Goal: Information Seeking & Learning: Learn about a topic

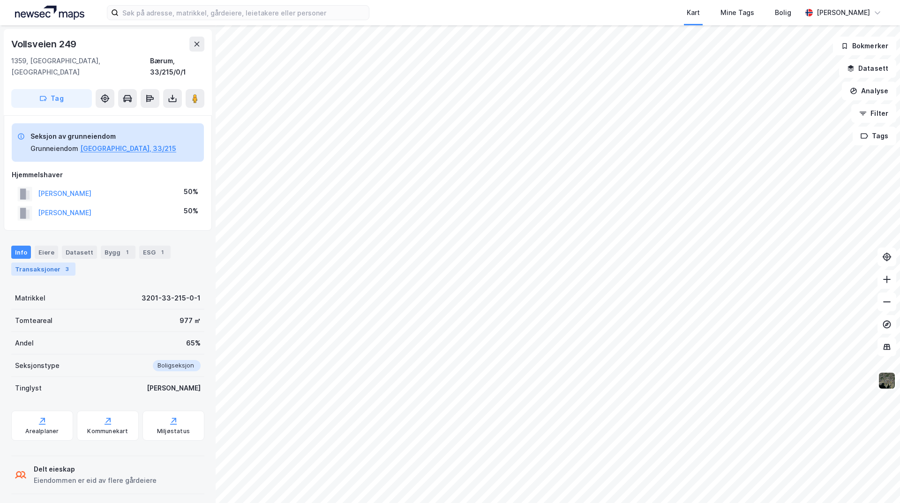
click at [50, 263] on div "Transaksjoner 3" at bounding box center [43, 269] width 64 height 13
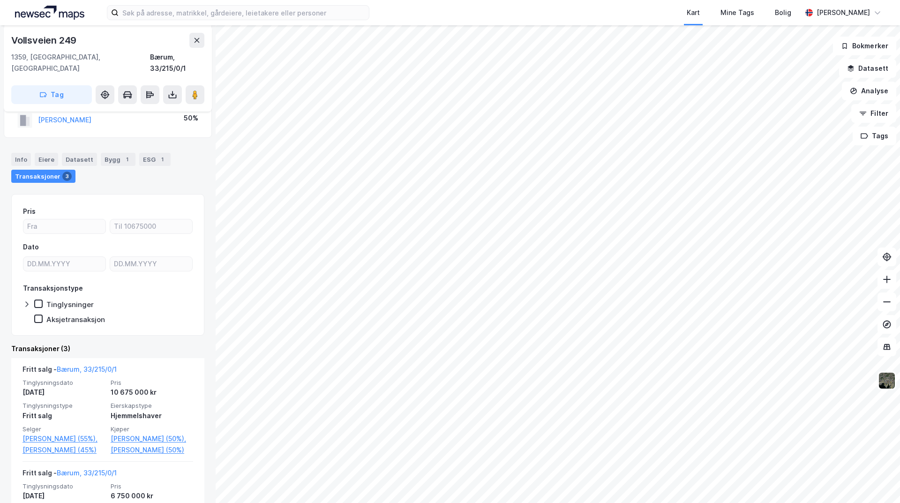
scroll to position [94, 0]
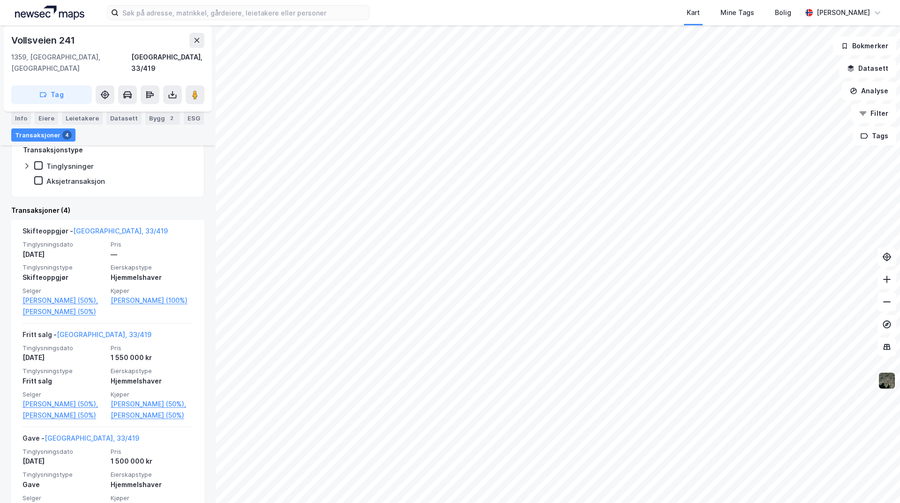
scroll to position [188, 0]
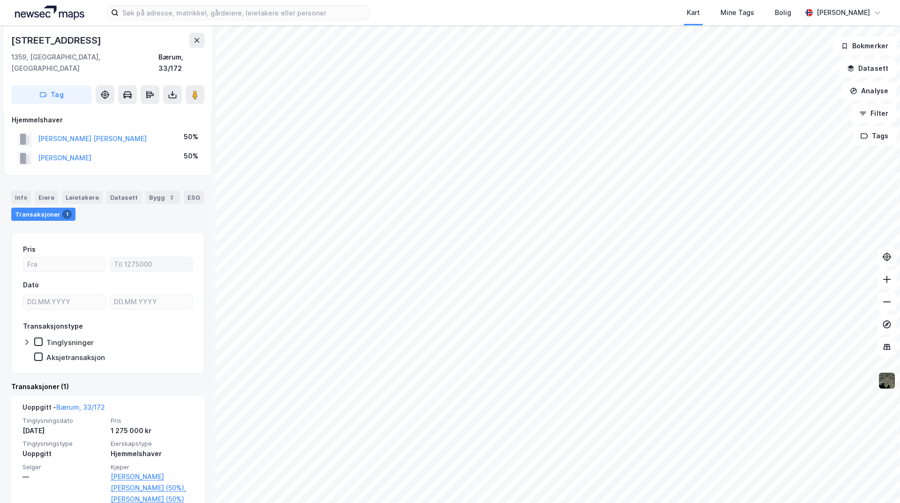
scroll to position [16, 0]
